Goal: Transaction & Acquisition: Purchase product/service

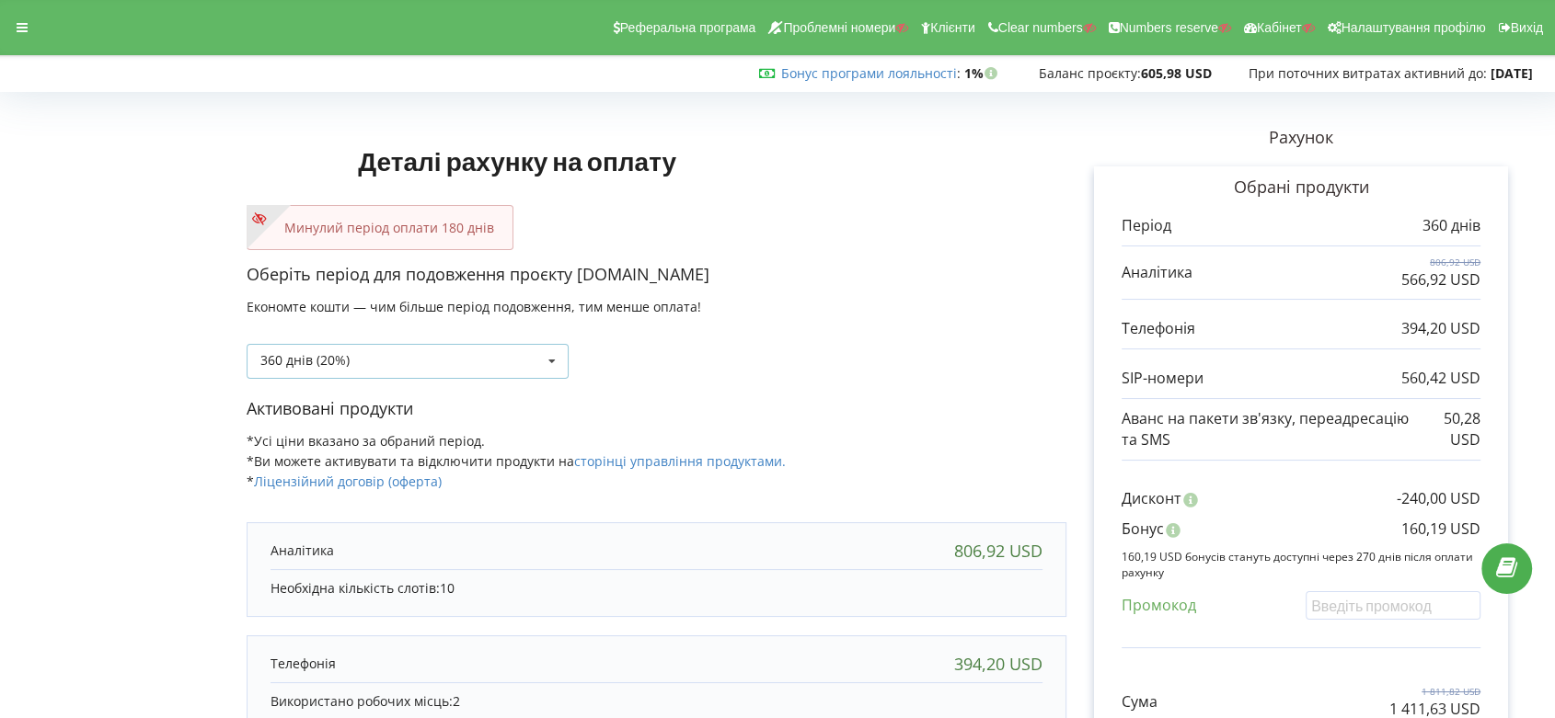
click at [555, 362] on icon at bounding box center [552, 362] width 28 height 34
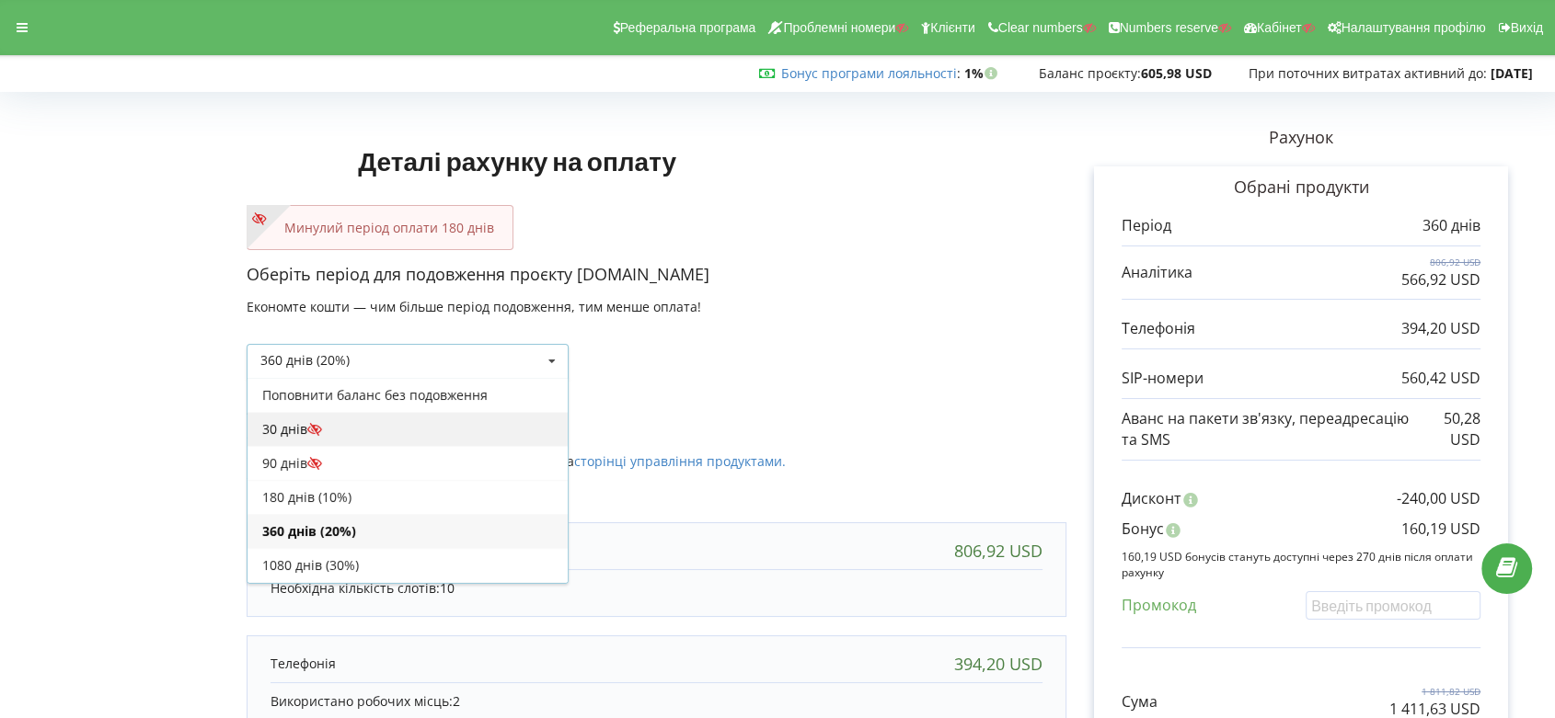
scroll to position [32, 0]
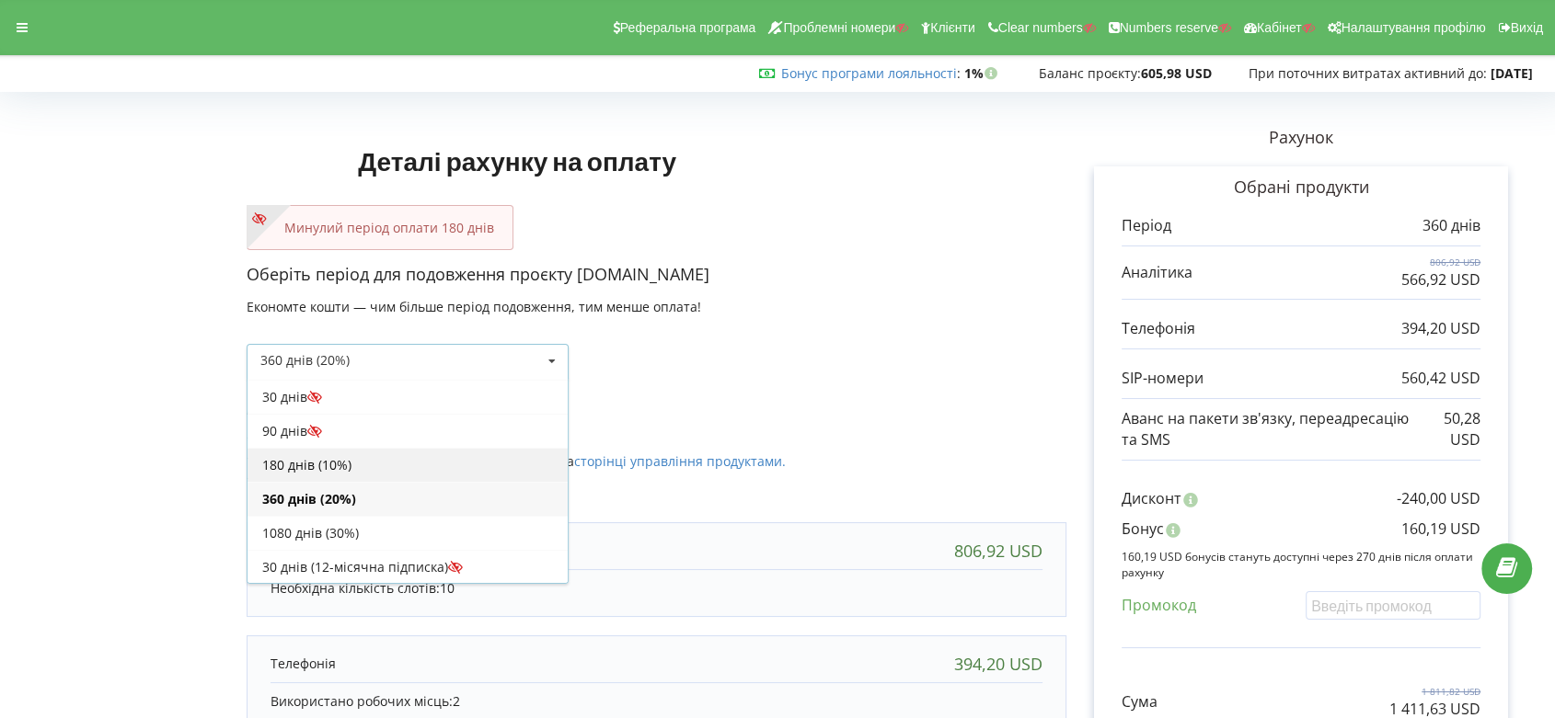
click at [467, 448] on div "180 днів (10%)" at bounding box center [407, 465] width 320 height 34
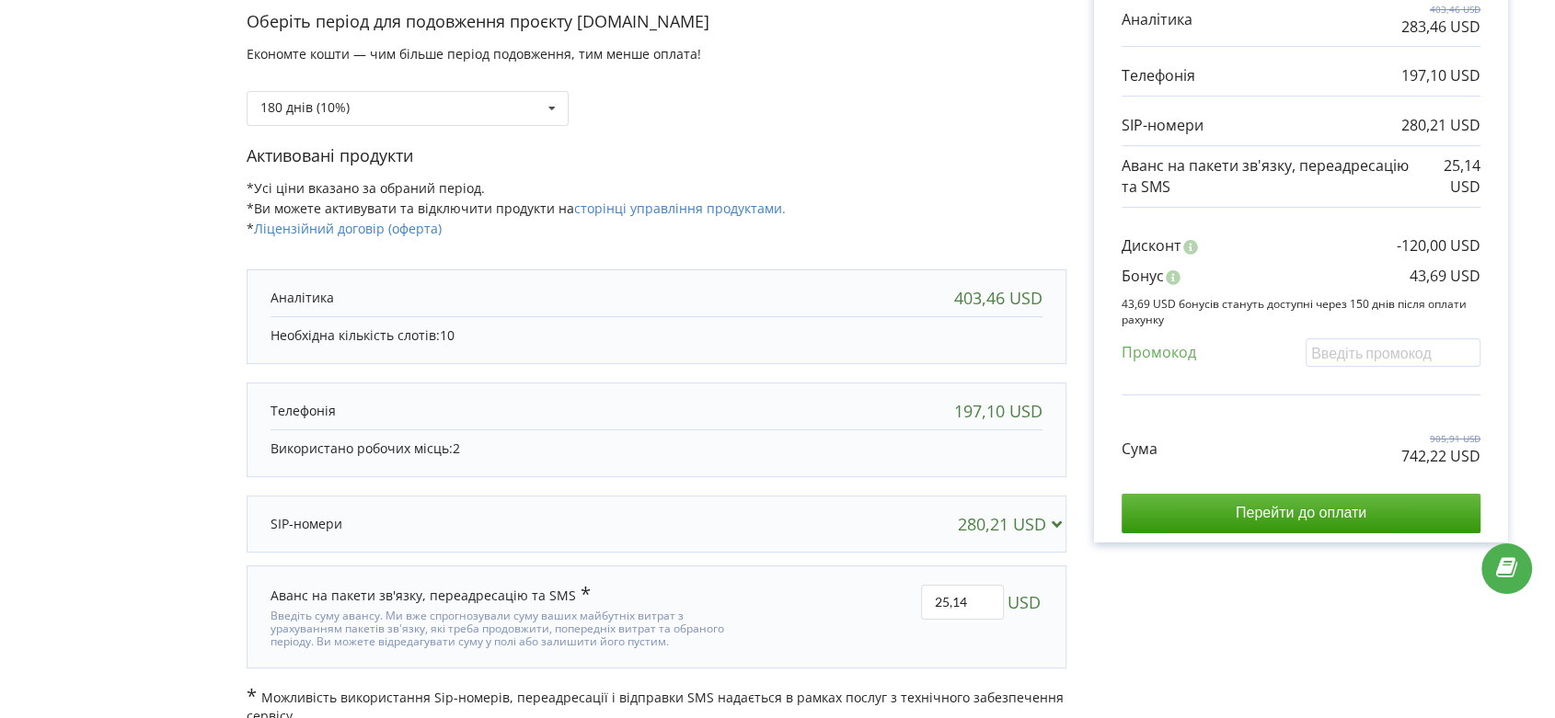
scroll to position [277, 0]
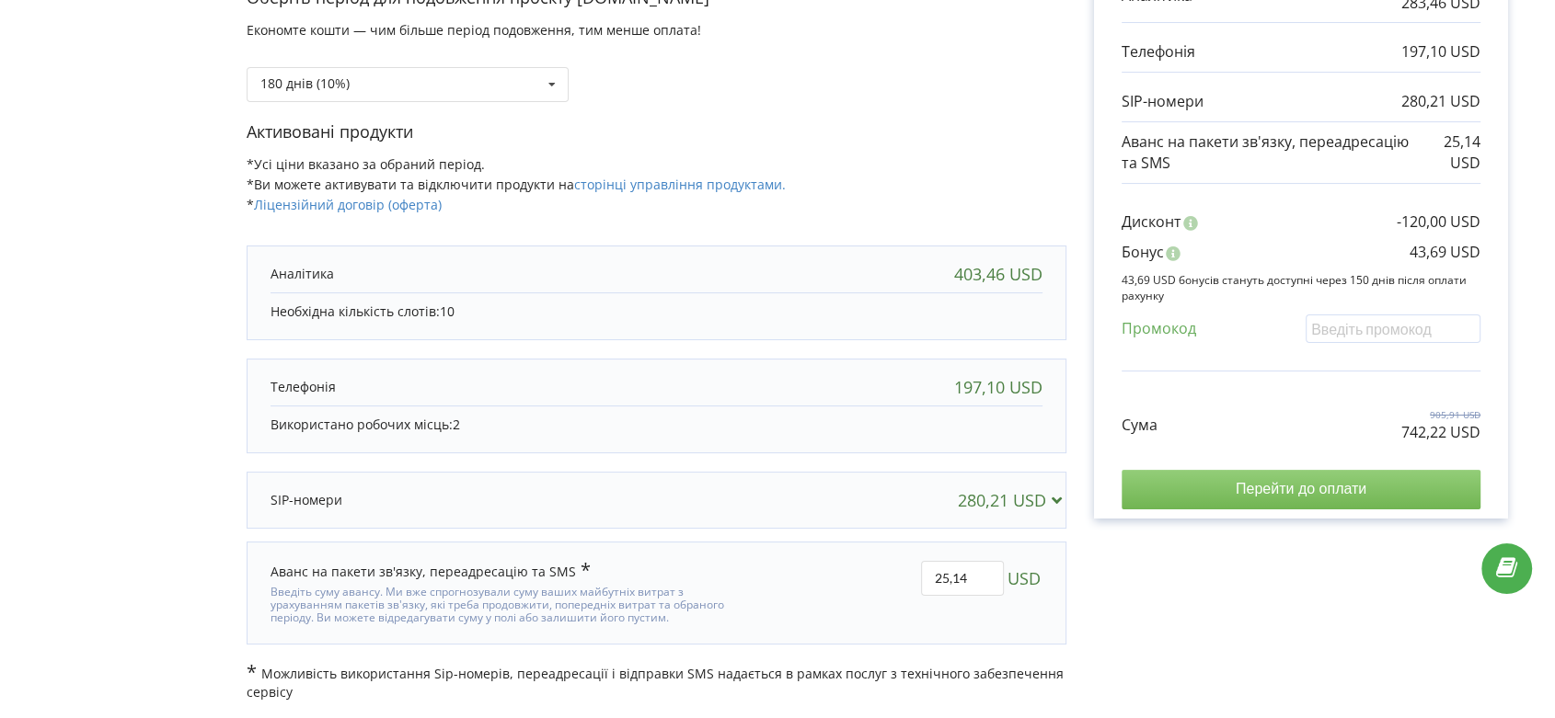
click at [1298, 496] on input "Перейти до оплати" at bounding box center [1300, 489] width 359 height 39
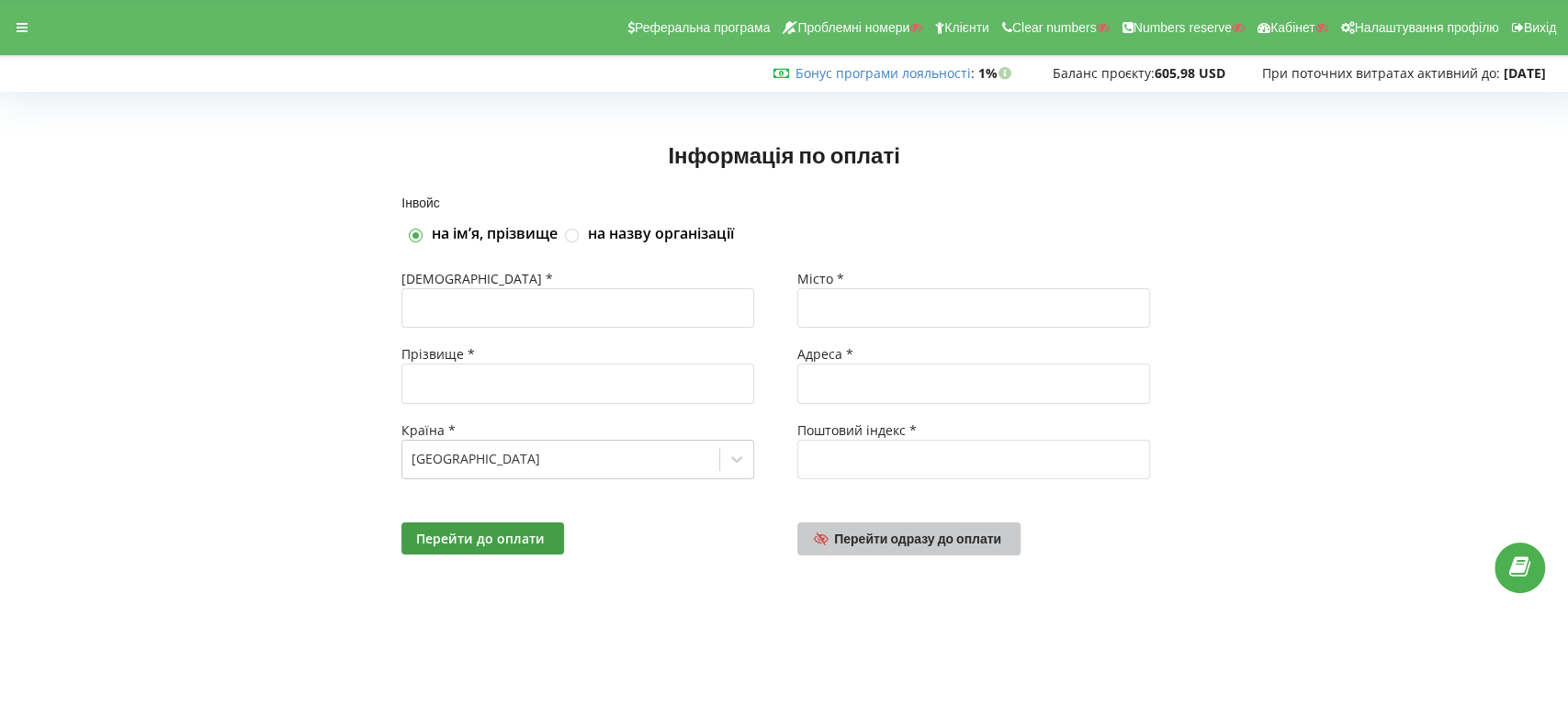
click at [954, 542] on span "Перейти одразу до оплати" at bounding box center [917, 539] width 167 height 16
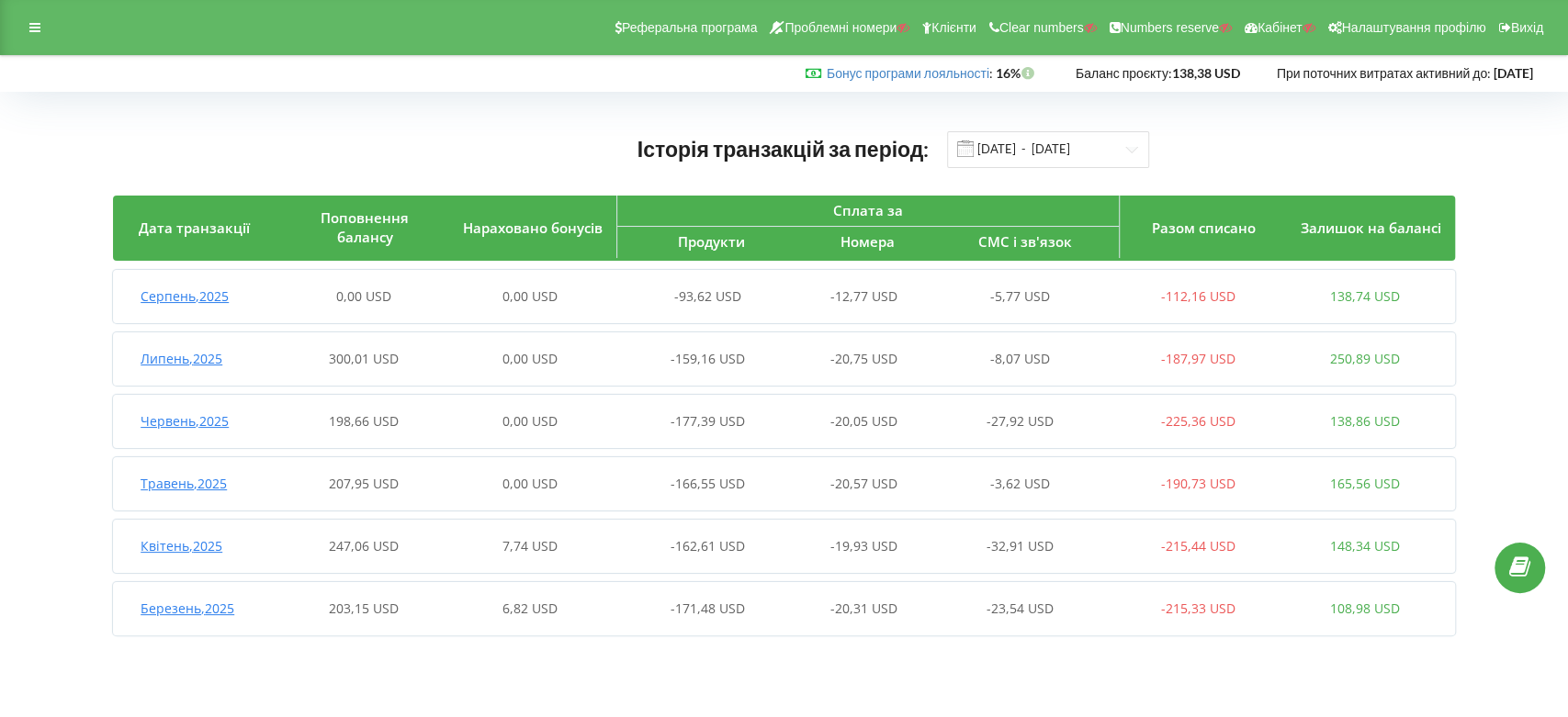
click at [181, 360] on span "Липень , 2025" at bounding box center [182, 358] width 82 height 17
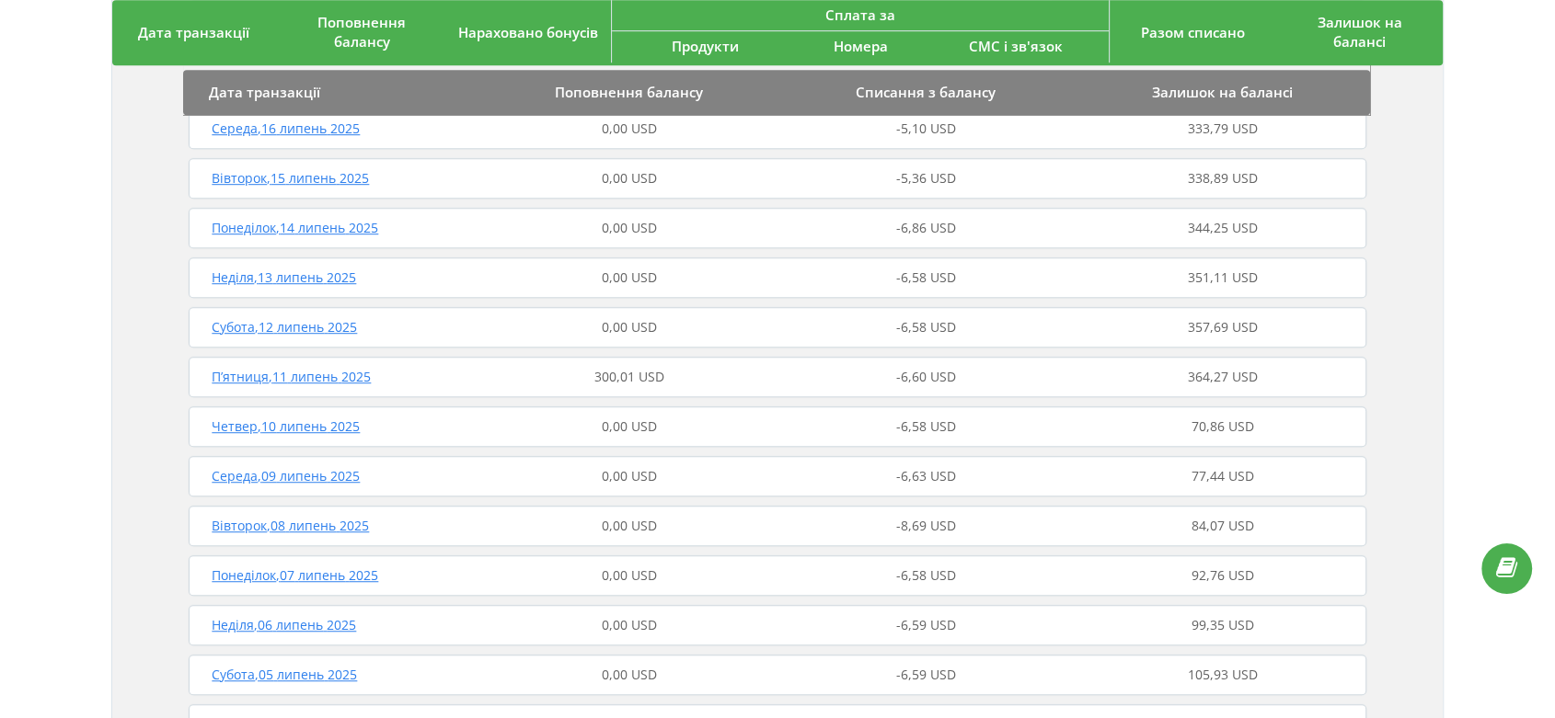
scroll to position [1124, 0]
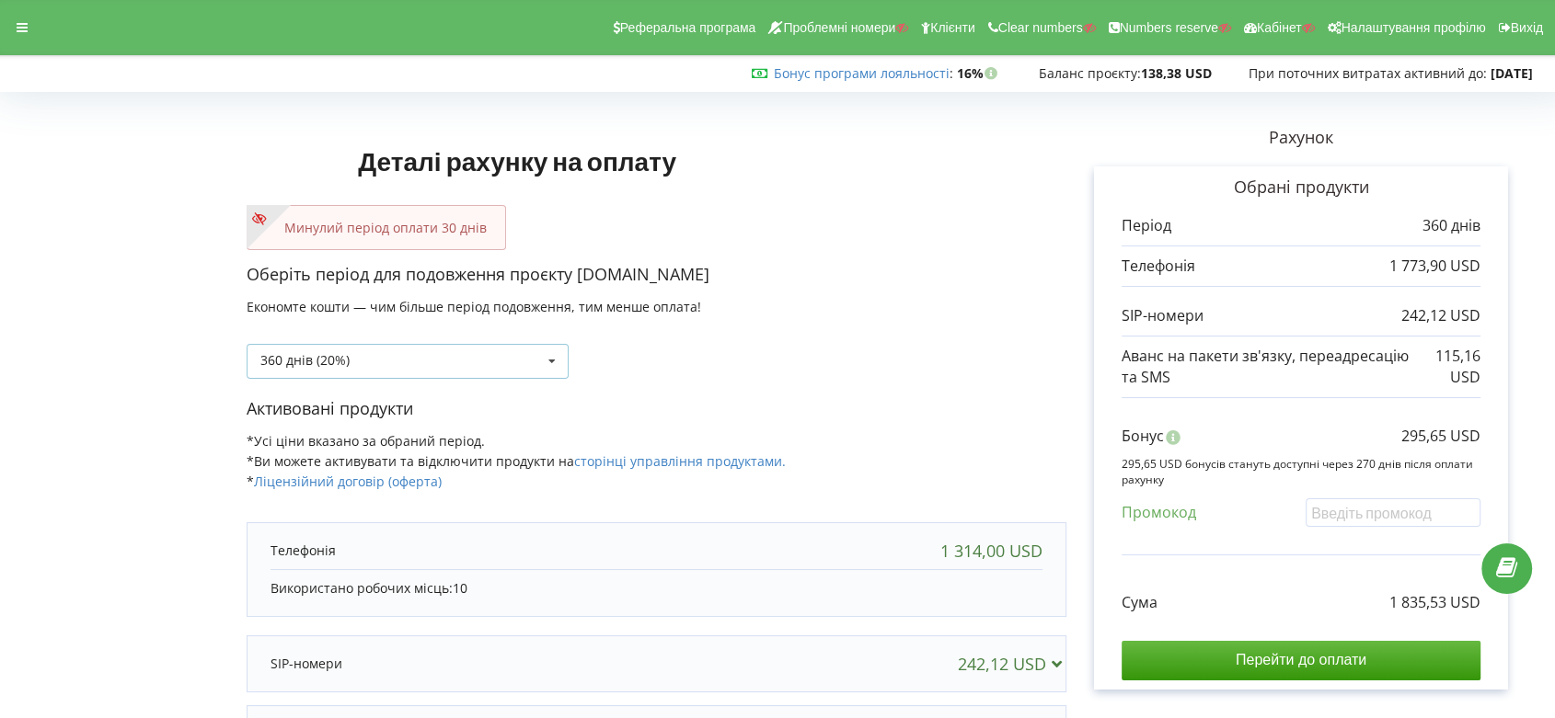
click at [546, 361] on icon at bounding box center [552, 362] width 28 height 34
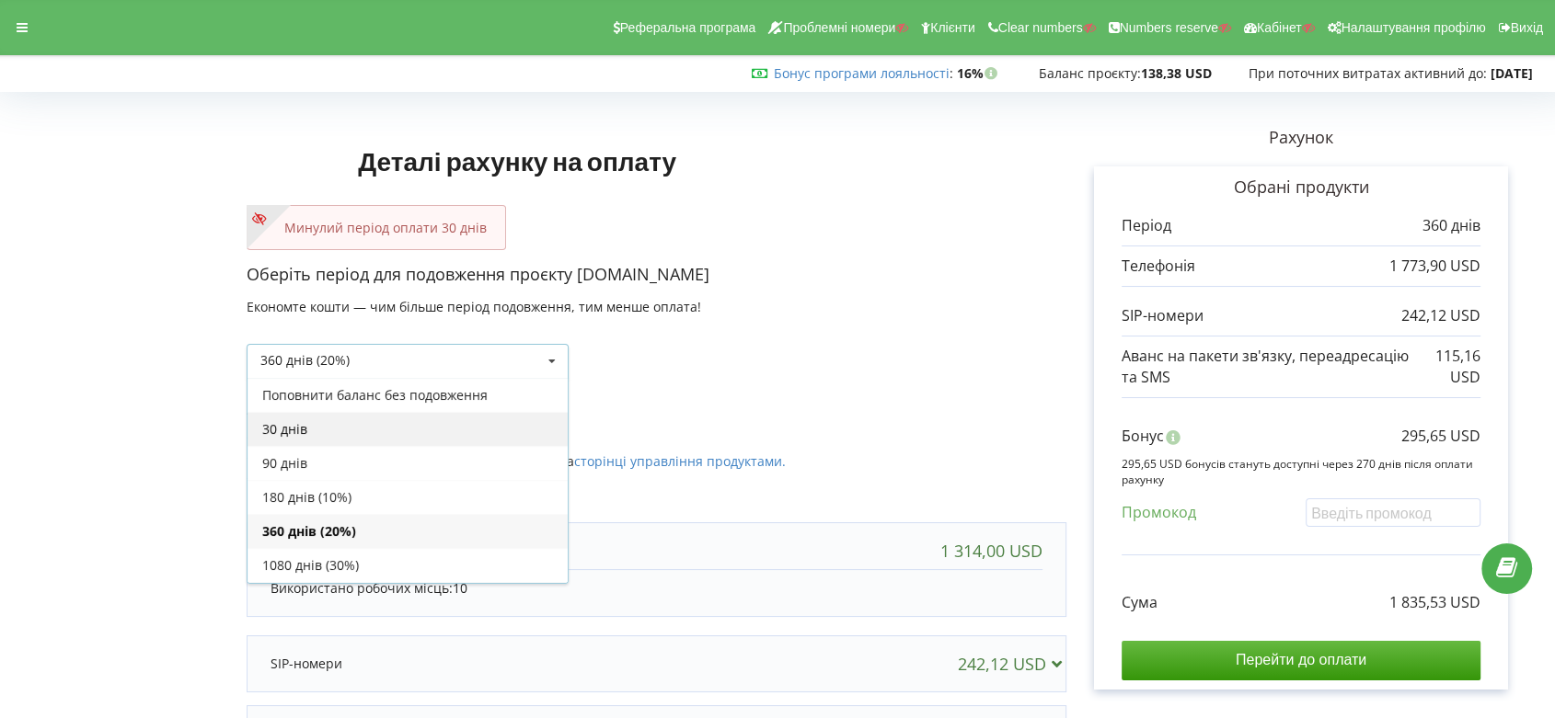
scroll to position [32, 0]
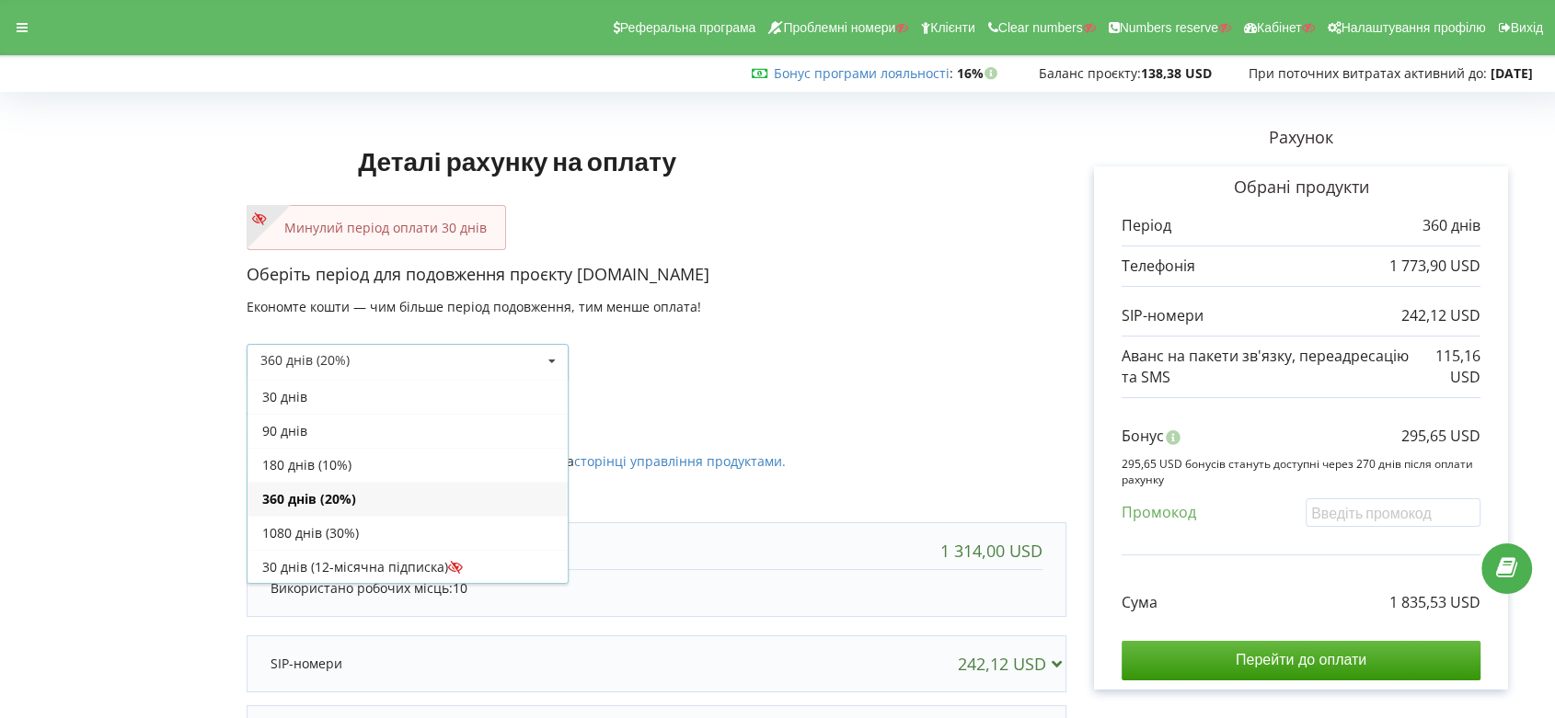
click at [472, 387] on div "30 днів" at bounding box center [407, 397] width 320 height 34
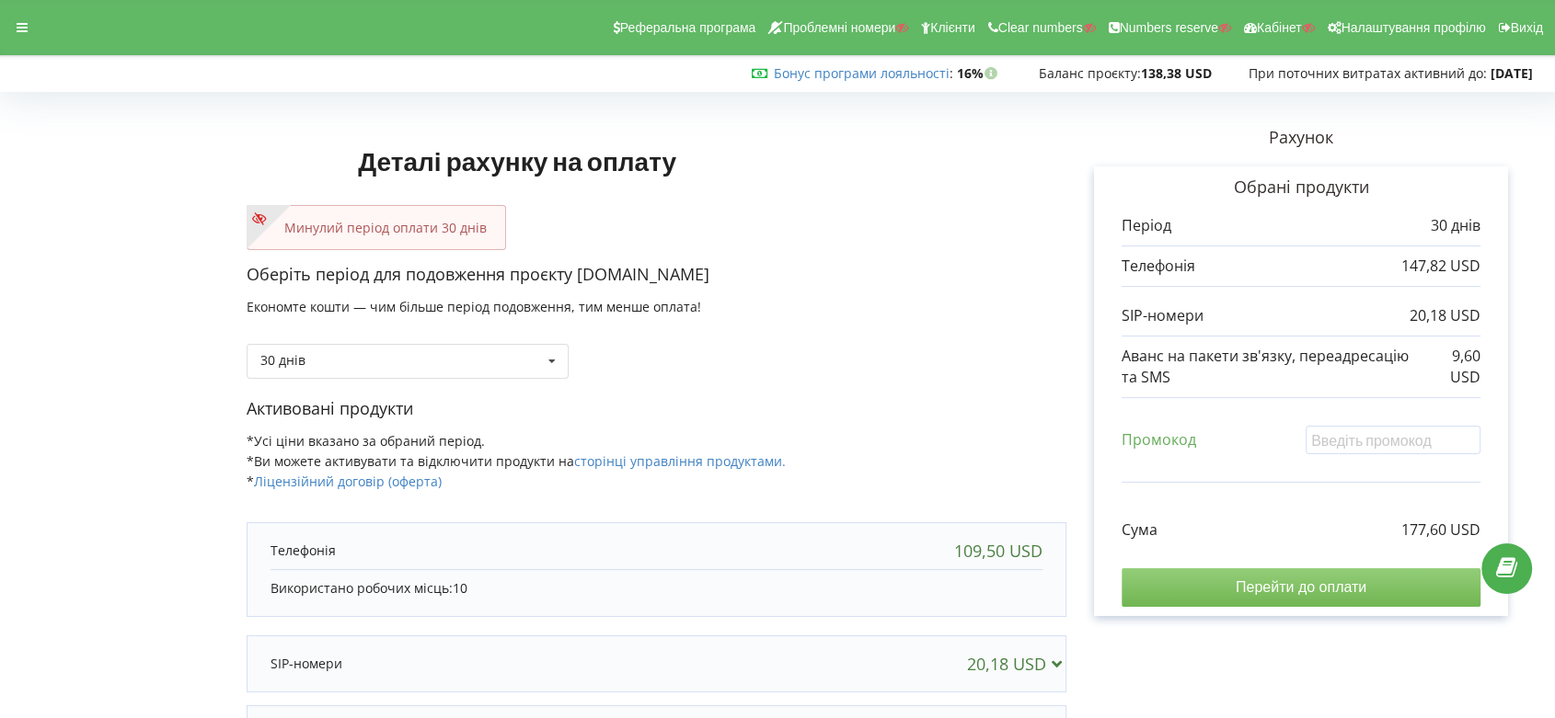
click at [1315, 591] on input "Перейти до оплати" at bounding box center [1300, 588] width 359 height 39
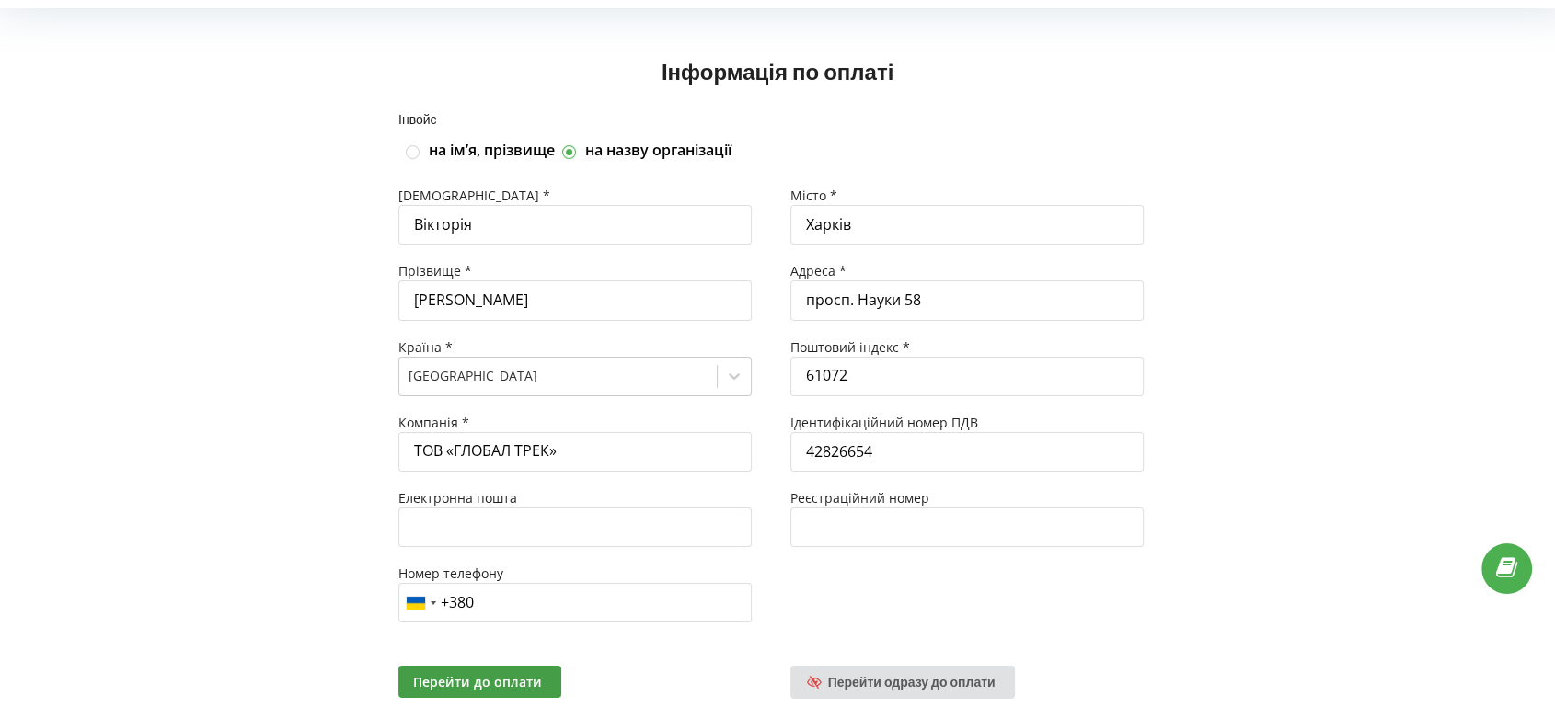
scroll to position [128, 0]
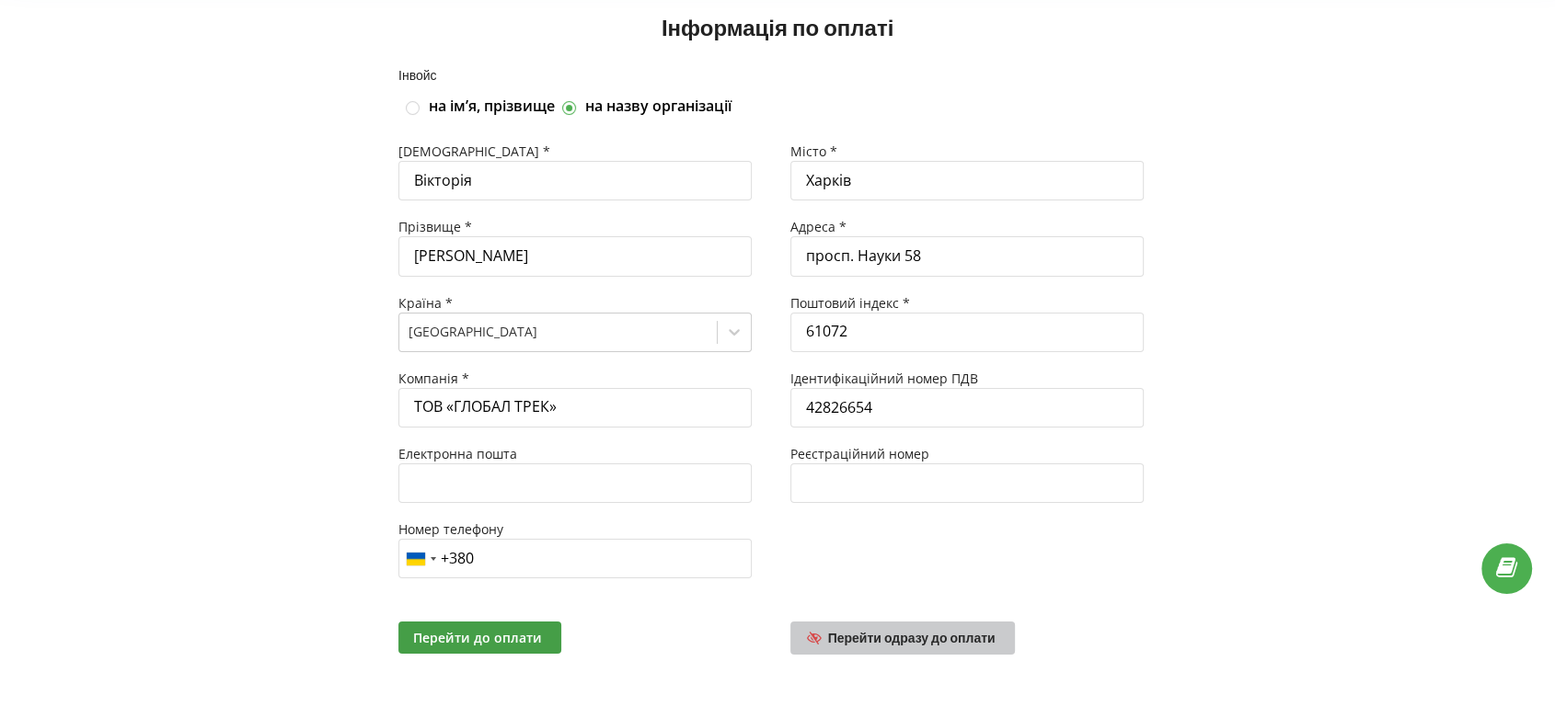
click at [953, 634] on span "Перейти одразу до оплати" at bounding box center [911, 638] width 167 height 16
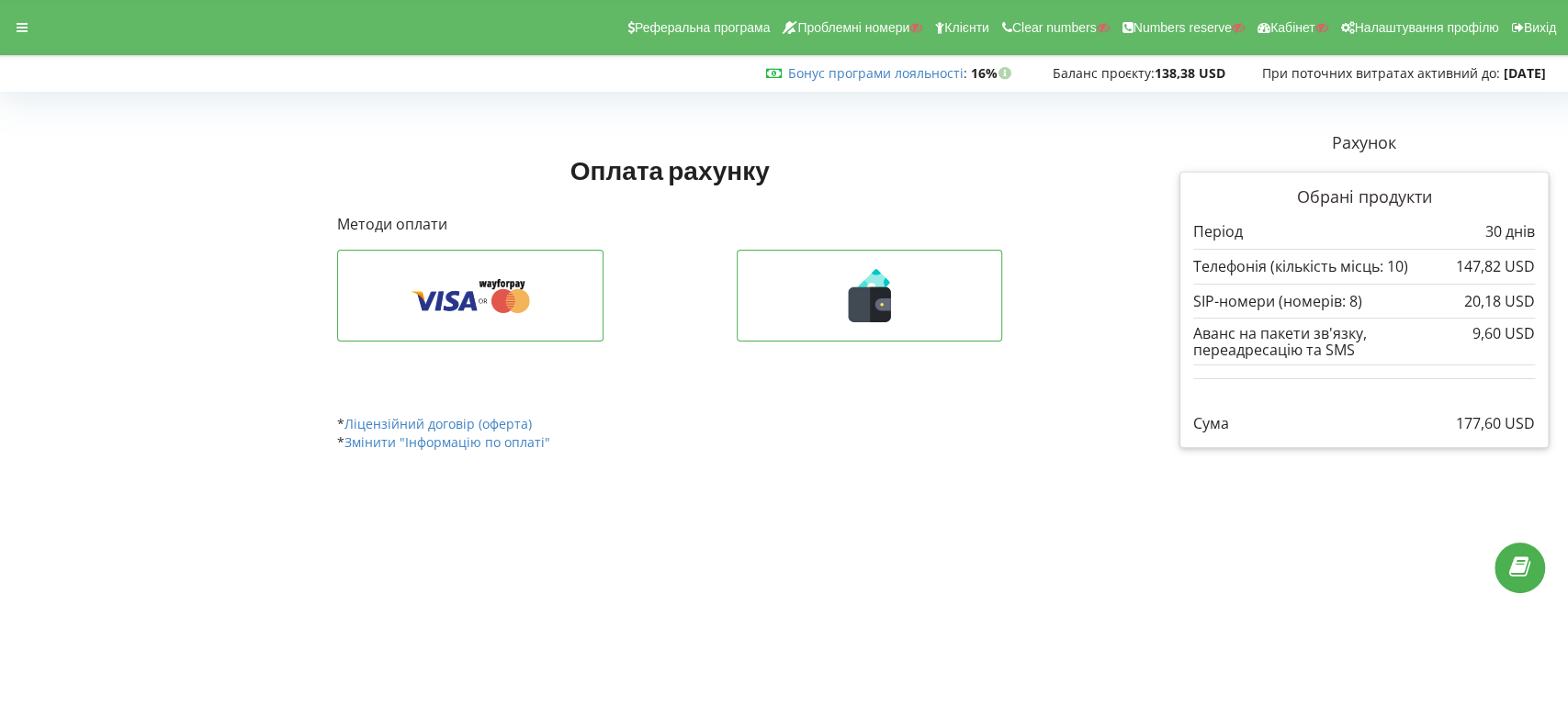
drag, startPoint x: 1455, startPoint y: 426, endPoint x: 1541, endPoint y: 420, distance: 86.2
click at [1541, 420] on div "Обрані продукти Період 30 днів 147,82 USD 20,18 USD" at bounding box center [1364, 310] width 370 height 277
copy p "177,60 USD"
